Goal: Find specific page/section: Find specific page/section

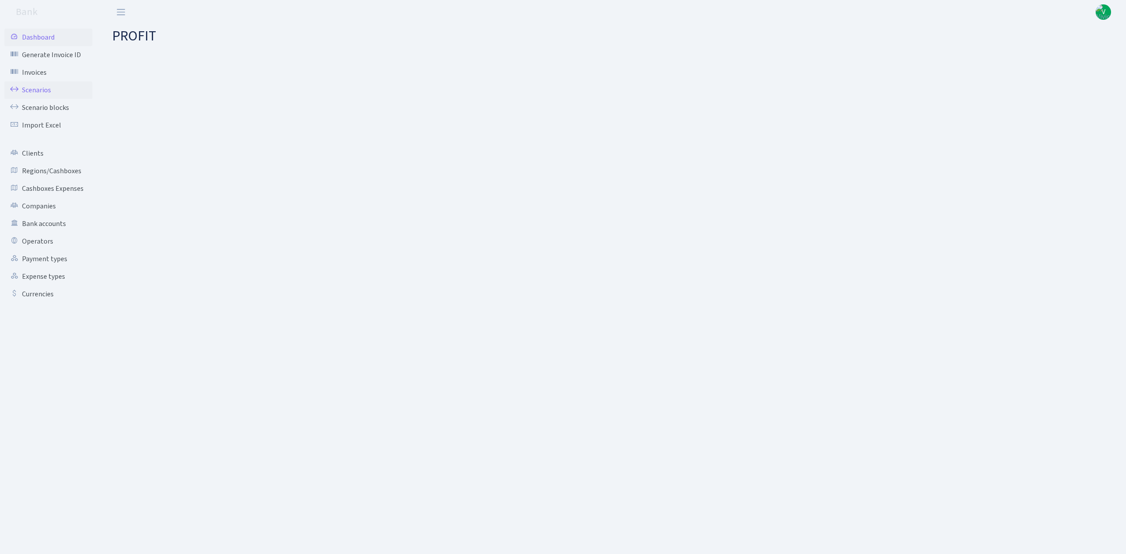
click at [44, 89] on link "Scenarios" at bounding box center [48, 90] width 88 height 18
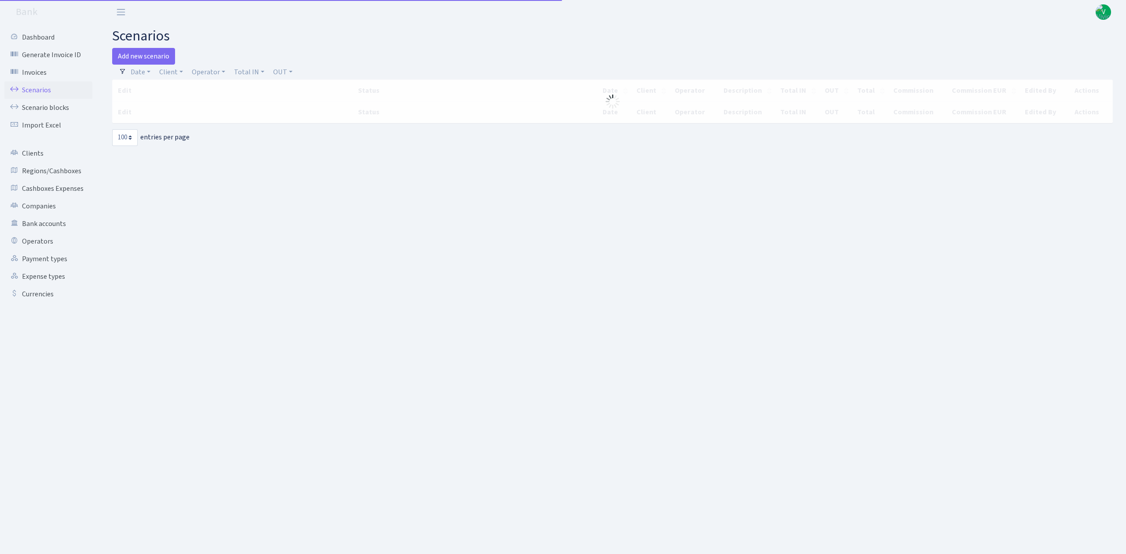
select select "100"
